Goal: Transaction & Acquisition: Book appointment/travel/reservation

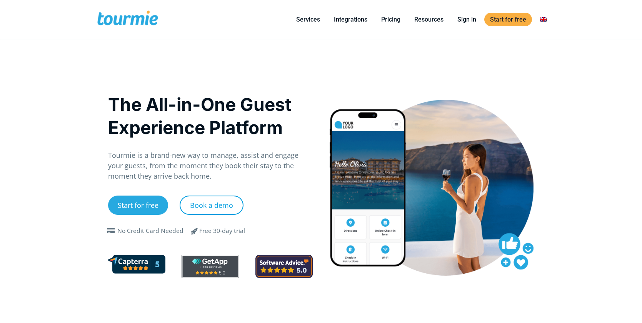
click at [202, 204] on link "Book a demo" at bounding box center [212, 204] width 64 height 19
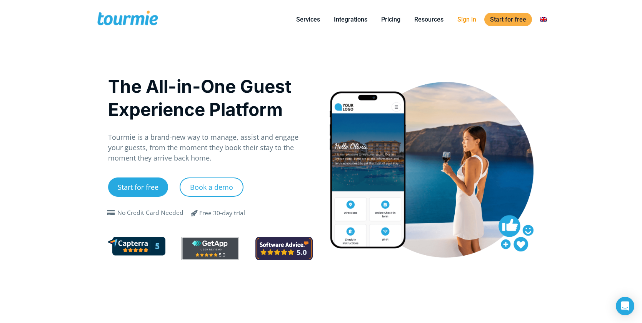
click at [473, 19] on link "Sign in" at bounding box center [467, 20] width 30 height 10
